Goal: Information Seeking & Learning: Learn about a topic

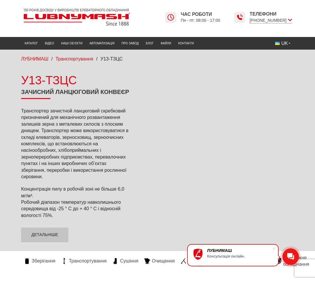
click at [64, 116] on p "Транспортер зачистной ланцюговий скребковий призначений для механічного розвант…" at bounding box center [75, 144] width 109 height 72
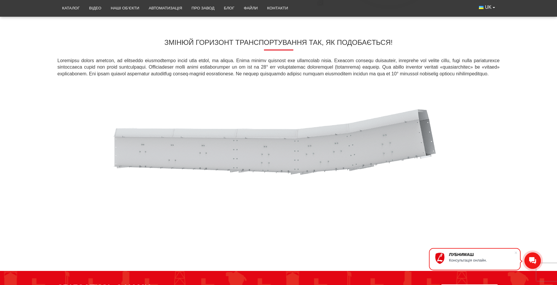
scroll to position [763, 0]
